Goal: Navigation & Orientation: Find specific page/section

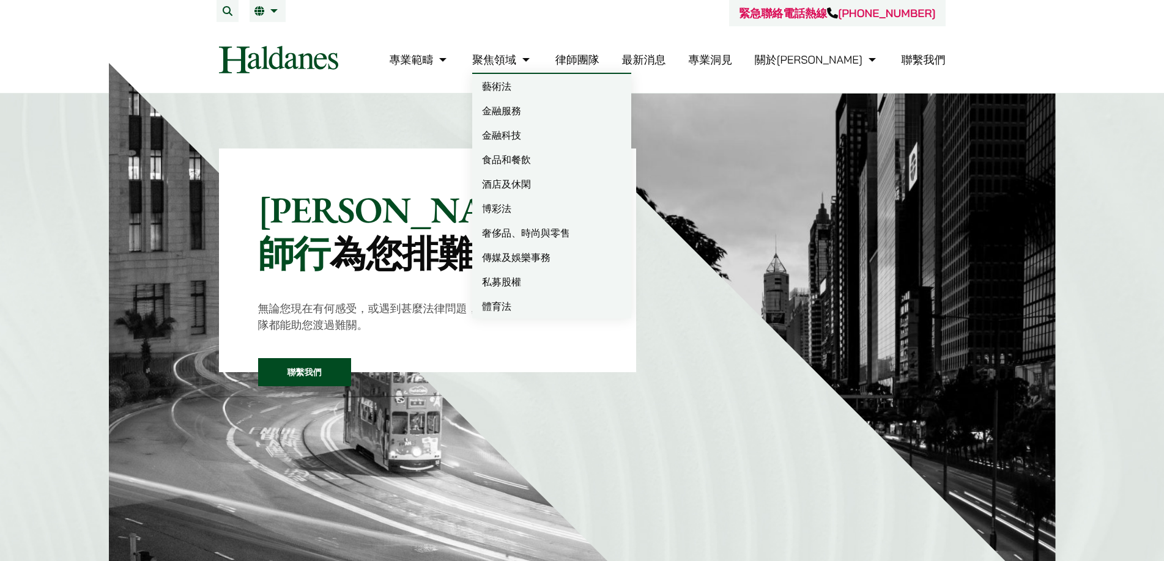
click at [599, 62] on link "律師團隊" at bounding box center [577, 60] width 44 height 14
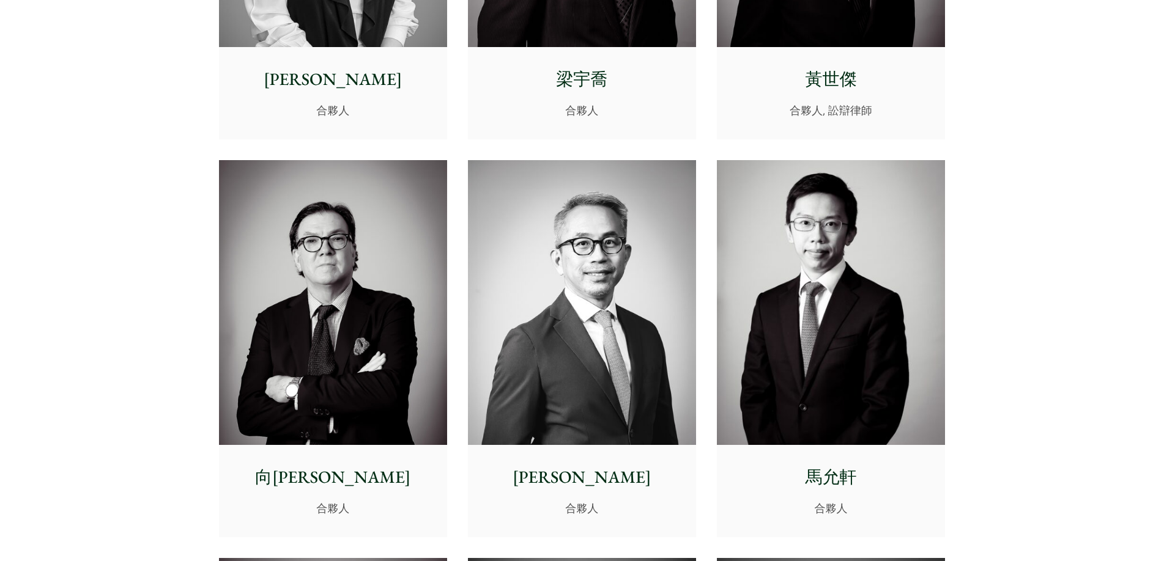
drag, startPoint x: 126, startPoint y: 348, endPoint x: 99, endPoint y: 119, distance: 230.9
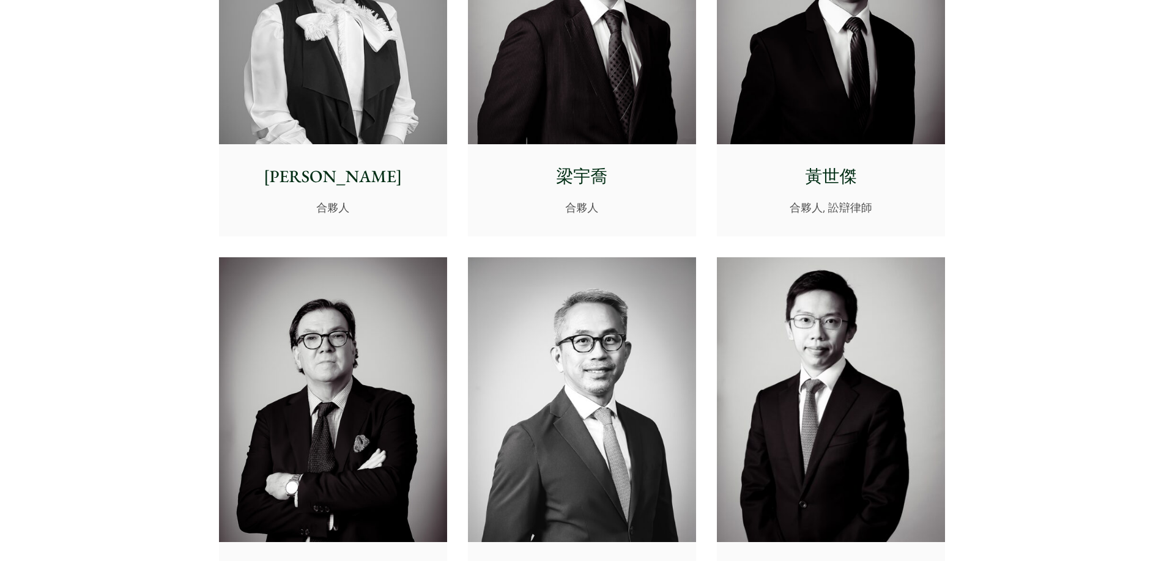
drag, startPoint x: 126, startPoint y: 60, endPoint x: 126, endPoint y: 24, distance: 36.1
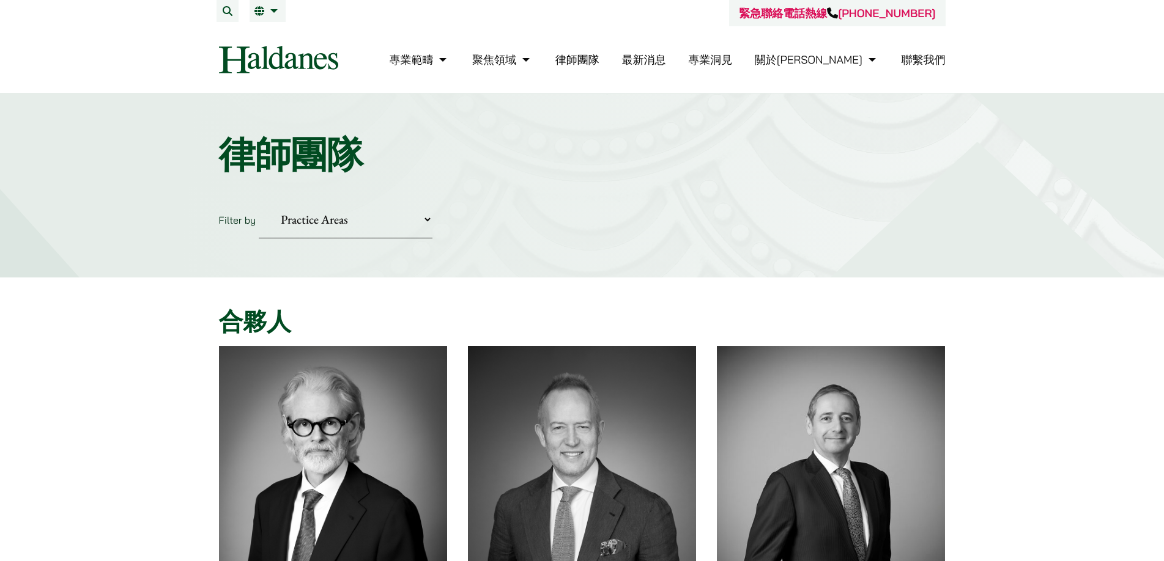
drag, startPoint x: 149, startPoint y: 251, endPoint x: 172, endPoint y: 39, distance: 213.5
click at [265, 32] on span "EN" at bounding box center [265, 35] width 13 height 12
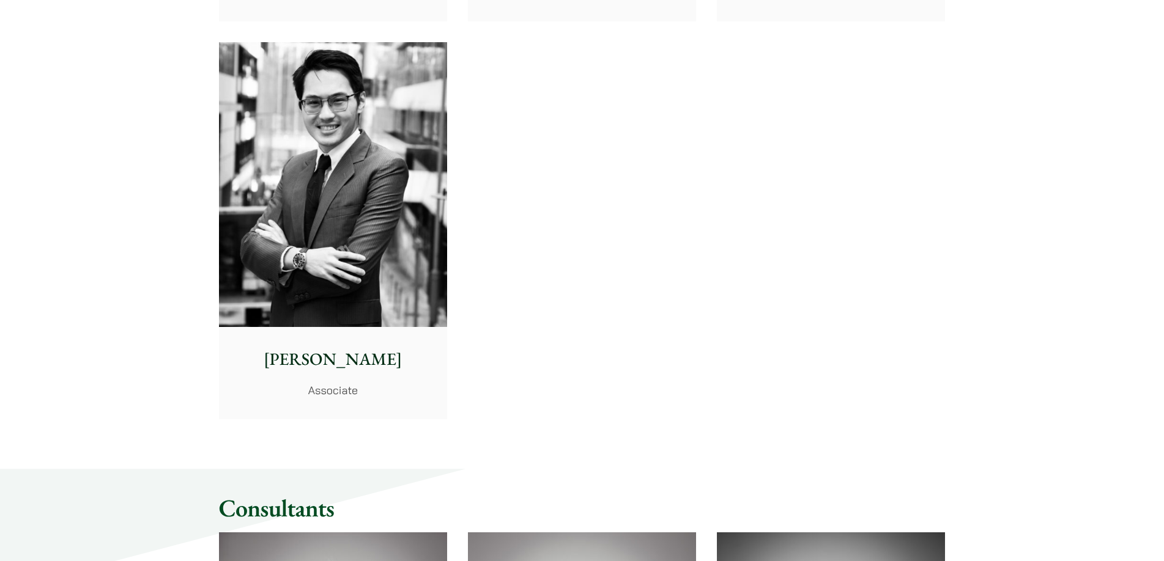
scroll to position [5197, 0]
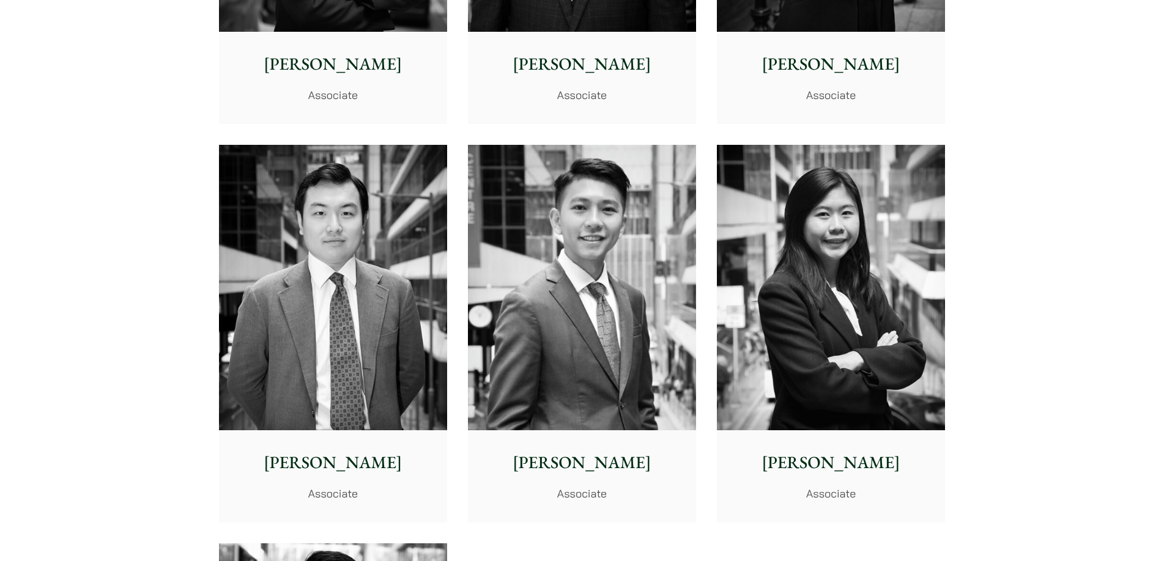
drag, startPoint x: 152, startPoint y: 7, endPoint x: 149, endPoint y: -51, distance: 58.1
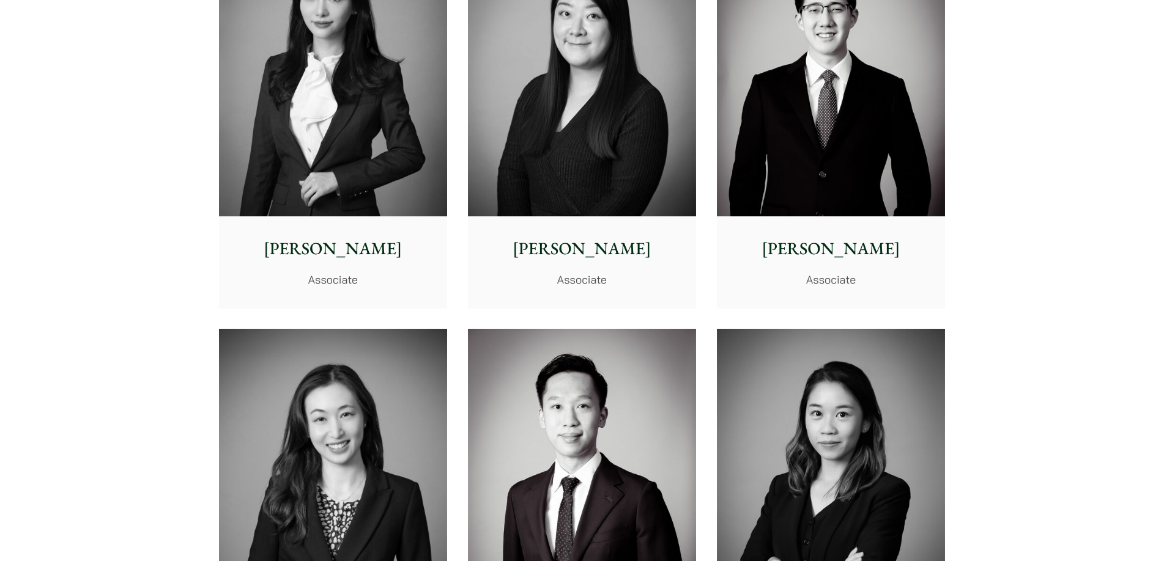
scroll to position [3715, 0]
